Goal: Task Accomplishment & Management: Manage account settings

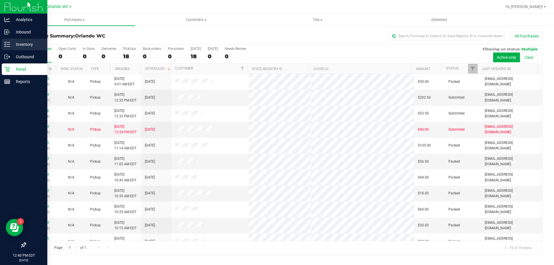
click at [6, 44] on icon at bounding box center [7, 45] width 6 height 6
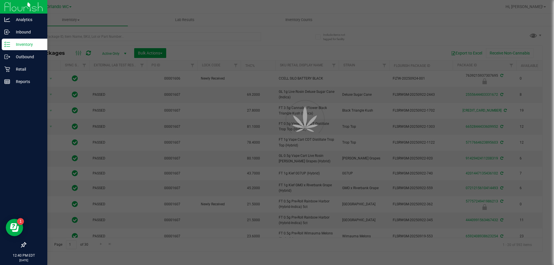
click at [77, 37] on div at bounding box center [277, 132] width 554 height 265
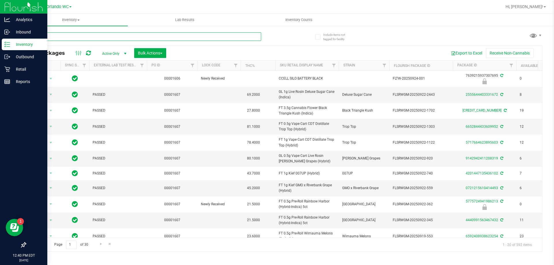
click at [77, 37] on input "text" at bounding box center [143, 36] width 236 height 9
type input "5278015885263644"
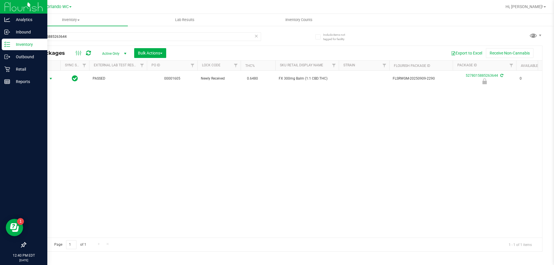
click at [47, 79] on span "Action" at bounding box center [39, 79] width 16 height 8
click at [48, 143] on li "Unlock package" at bounding box center [50, 147] width 37 height 9
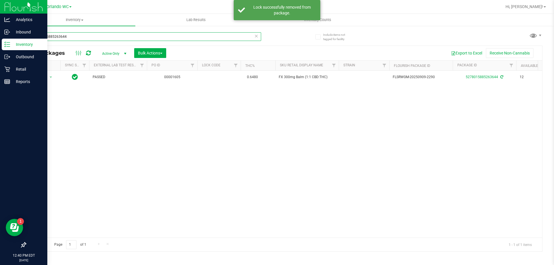
click at [243, 38] on input "5278015885263644" at bounding box center [143, 36] width 236 height 9
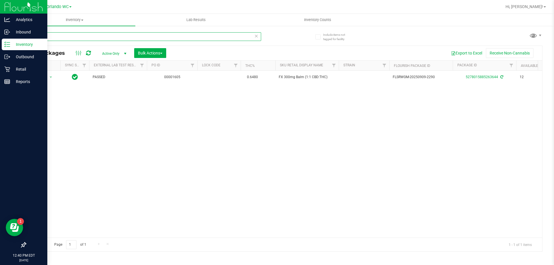
type input "5"
type input "2529852561216530"
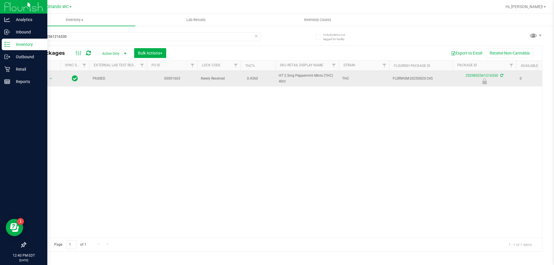
click at [47, 80] on span "Action" at bounding box center [39, 79] width 16 height 8
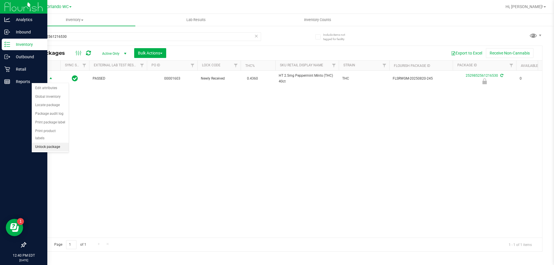
click at [46, 143] on li "Unlock package" at bounding box center [50, 147] width 37 height 9
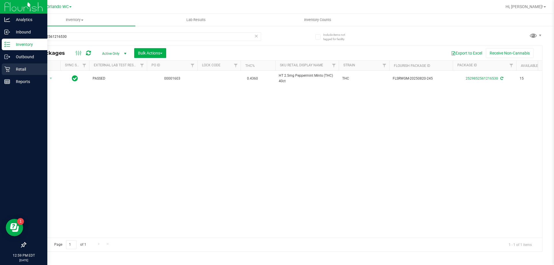
click at [10, 65] on div "Retail" at bounding box center [25, 70] width 46 height 12
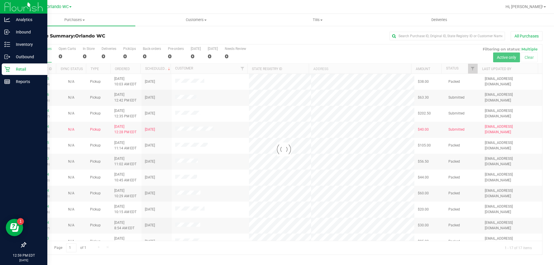
click at [307, 12] on div at bounding box center [302, 6] width 399 height 11
click at [307, 15] on uib-tab-heading "Tills Manage tills Reconcile e-payments" at bounding box center [317, 20] width 121 height 12
click at [303, 30] on ul "Manage tills Reconcile e-payments" at bounding box center [318, 38] width 122 height 24
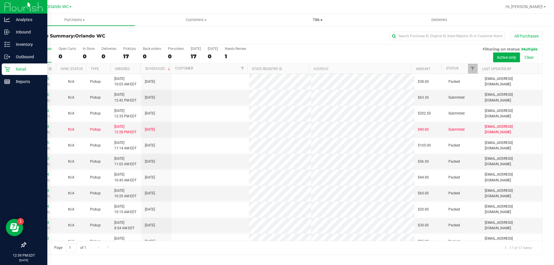
click at [302, 33] on li "Manage tills" at bounding box center [285, 34] width 57 height 7
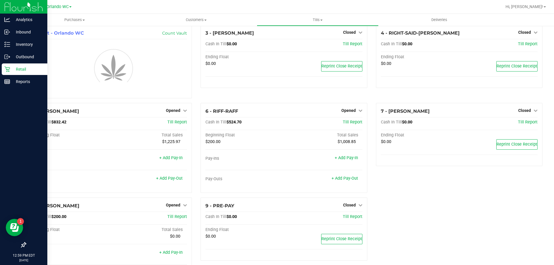
scroll to position [39, 0]
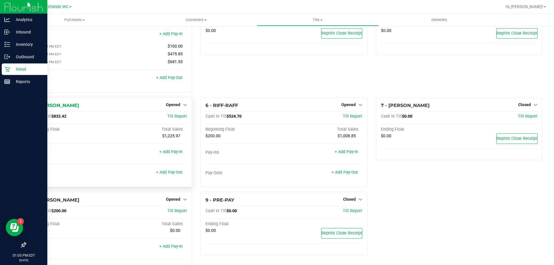
click at [87, 126] on div "Cash In Till $832.42 Till Report Beginning Float Total Sales $200.00 $1,225.97 …" at bounding box center [108, 148] width 157 height 68
click at [174, 169] on div "+ Add Pay-Out" at bounding box center [169, 169] width 27 height 12
click at [171, 175] on link "+ Add Pay-Out" at bounding box center [169, 172] width 27 height 5
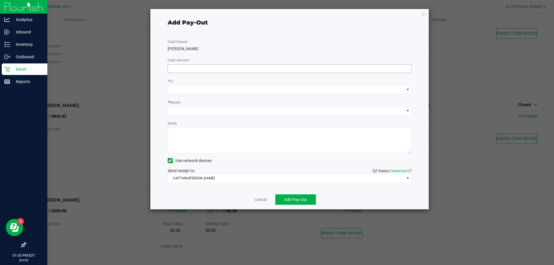
click at [247, 68] on input at bounding box center [290, 69] width 244 height 8
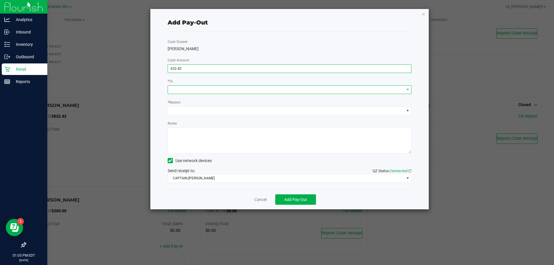
type input "$632.42"
click at [250, 92] on span at bounding box center [286, 90] width 236 height 8
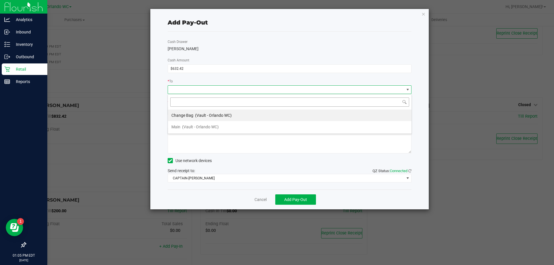
scroll to position [9, 244]
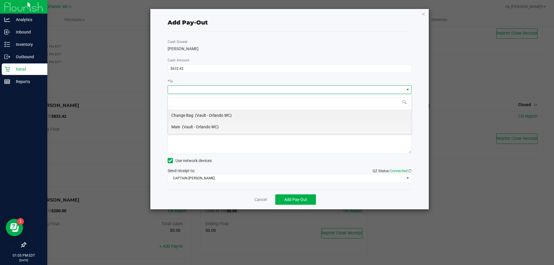
click at [231, 128] on li "Main (Vault - Orlando WC)" at bounding box center [290, 127] width 244 height 12
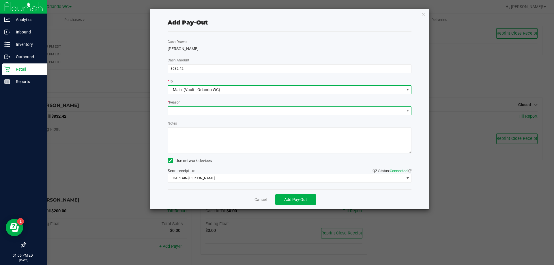
click at [226, 113] on span at bounding box center [286, 111] width 236 height 8
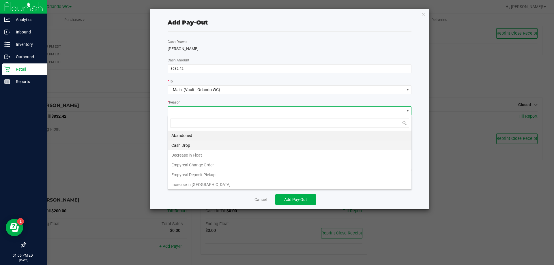
click at [206, 150] on li "Cash Drop" at bounding box center [290, 146] width 244 height 10
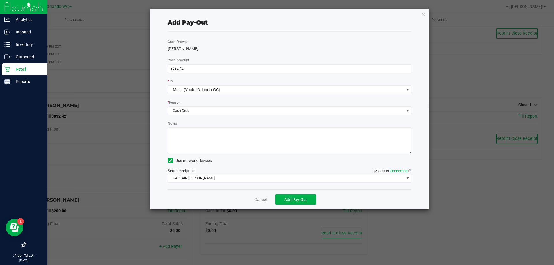
click at [206, 137] on textarea "Notes" at bounding box center [290, 141] width 244 height 26
type textarea "cash drop/shift change Em to [PERSON_NAME]"
click at [200, 173] on div "Send receipt to: QZ Status: Connected CAPTAIN-[PERSON_NAME]" at bounding box center [290, 175] width 244 height 15
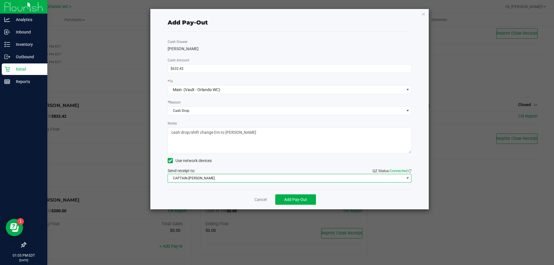
click at [199, 176] on span "CAPTAIN-[PERSON_NAME]" at bounding box center [286, 178] width 236 height 8
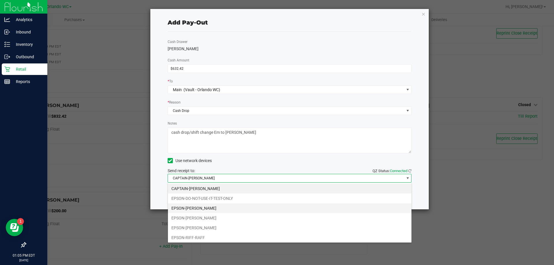
click at [216, 207] on li "EPSON-[PERSON_NAME]" at bounding box center [290, 209] width 244 height 10
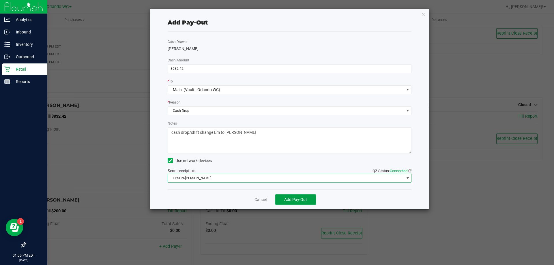
click at [288, 202] on span "Add Pay-Out" at bounding box center [295, 199] width 23 height 5
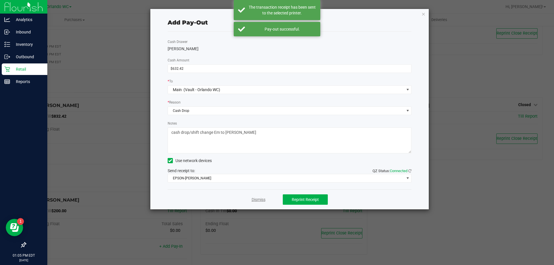
click at [259, 201] on link "Dismiss" at bounding box center [259, 200] width 14 height 6
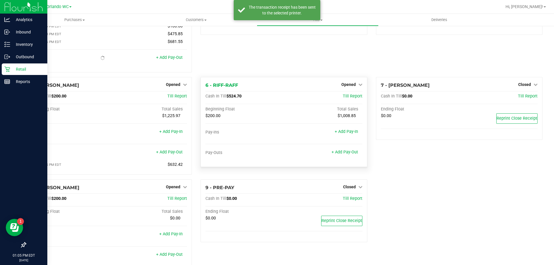
scroll to position [76, 0]
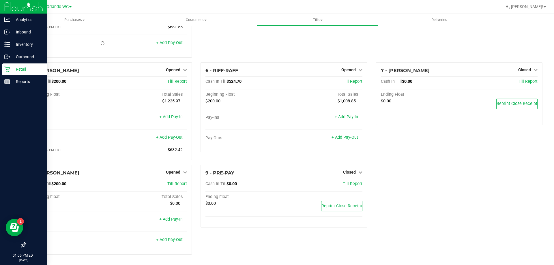
click at [409, 170] on div "1 - Vault - Orlando WC Count Vault Cash In Vault: $4,910.75 Main: $3,543.17 Cha…" at bounding box center [284, 108] width 526 height 303
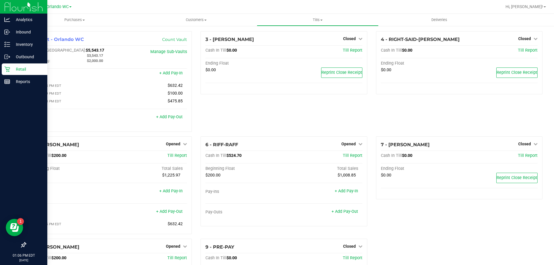
click at [5, 69] on icon at bounding box center [7, 69] width 6 height 6
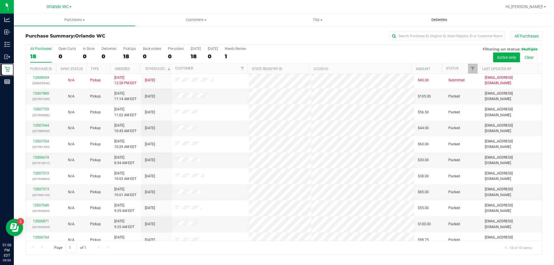
scroll to position [34, 0]
